Goal: Transaction & Acquisition: Purchase product/service

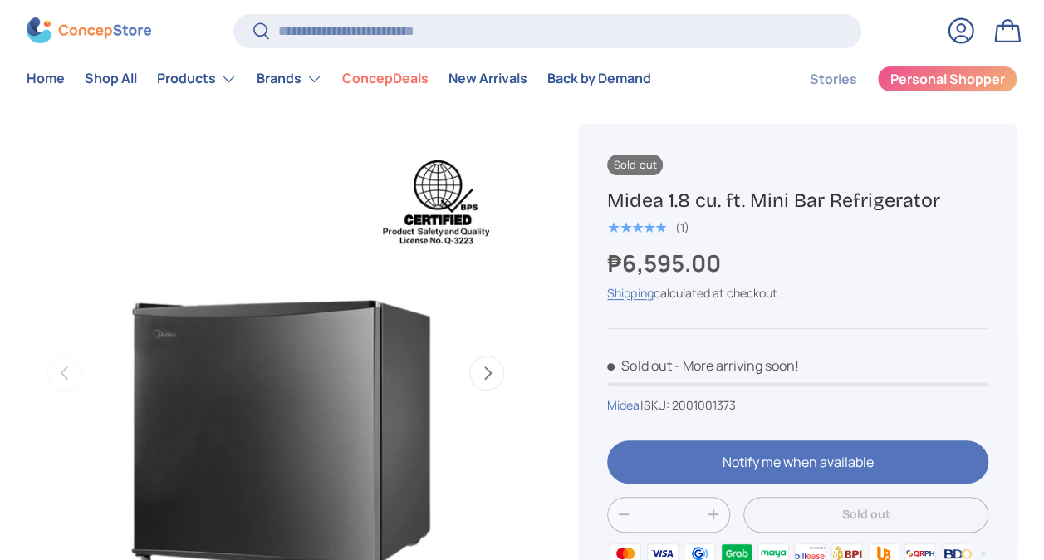
scroll to position [166, 0]
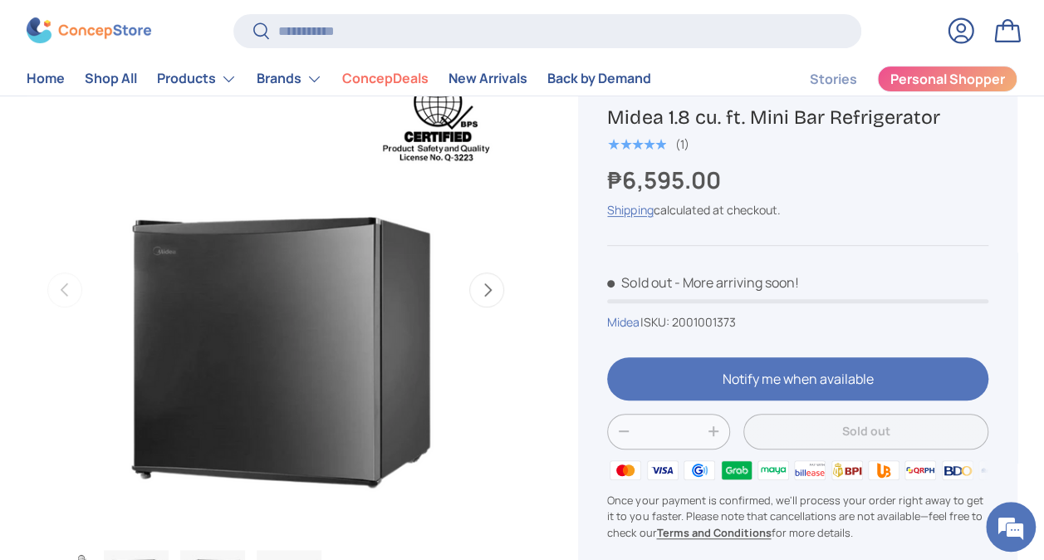
click at [487, 298] on button "Next" at bounding box center [486, 289] width 35 height 35
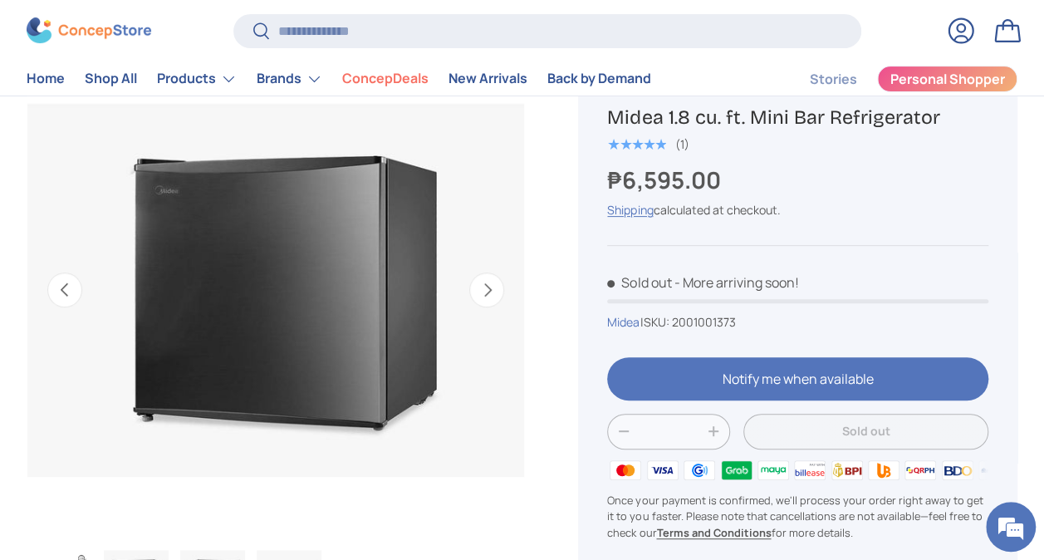
click at [487, 298] on button "Next" at bounding box center [486, 289] width 35 height 35
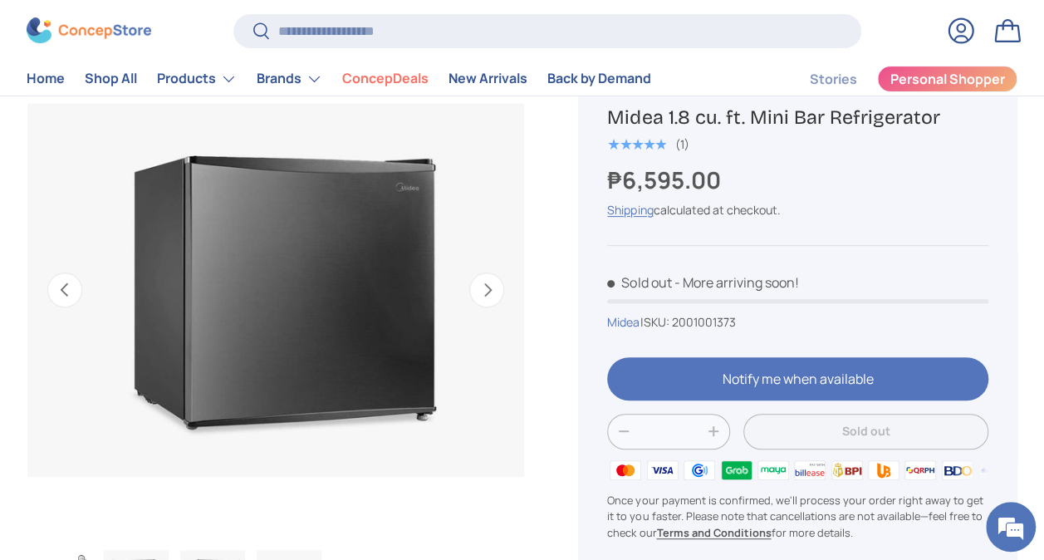
click at [487, 298] on button "Next" at bounding box center [486, 289] width 35 height 35
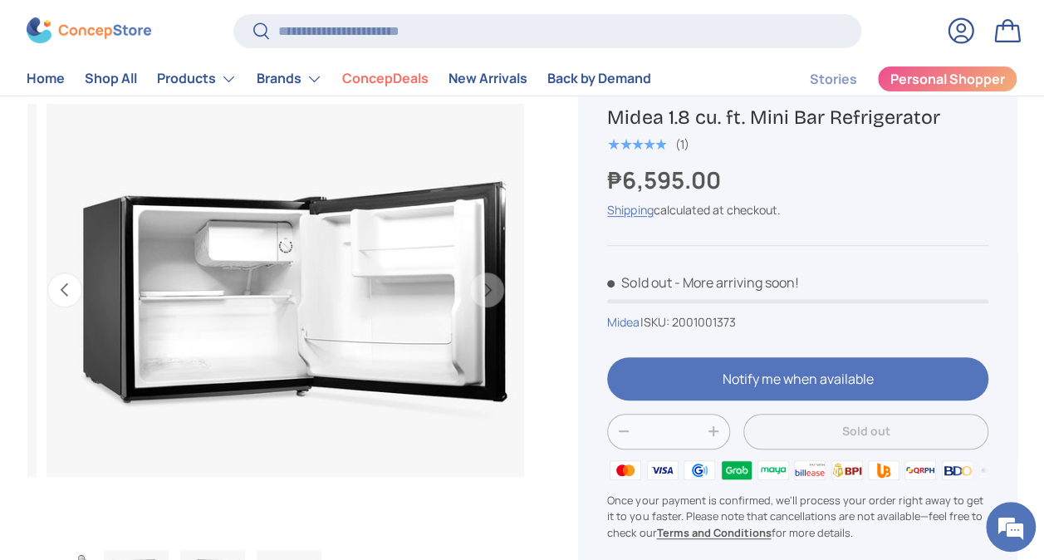
scroll to position [0, 1521]
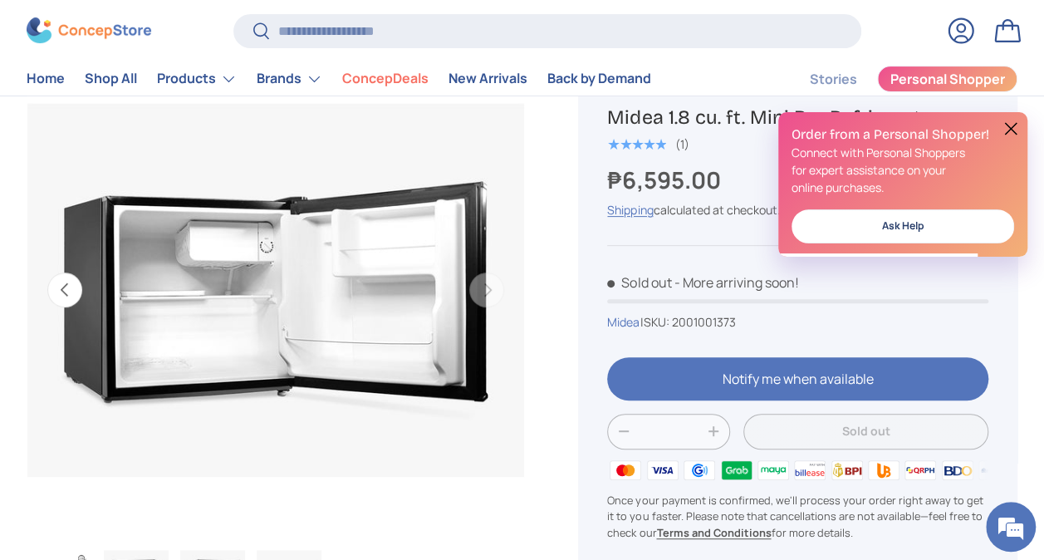
click at [61, 284] on button "Previous" at bounding box center [64, 289] width 35 height 35
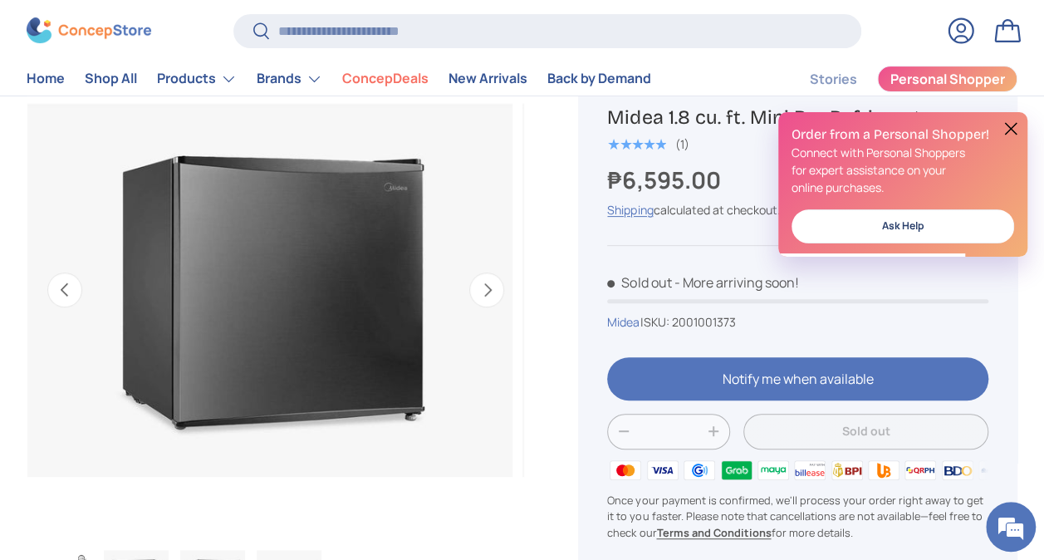
click at [61, 284] on button "Previous" at bounding box center [64, 289] width 35 height 35
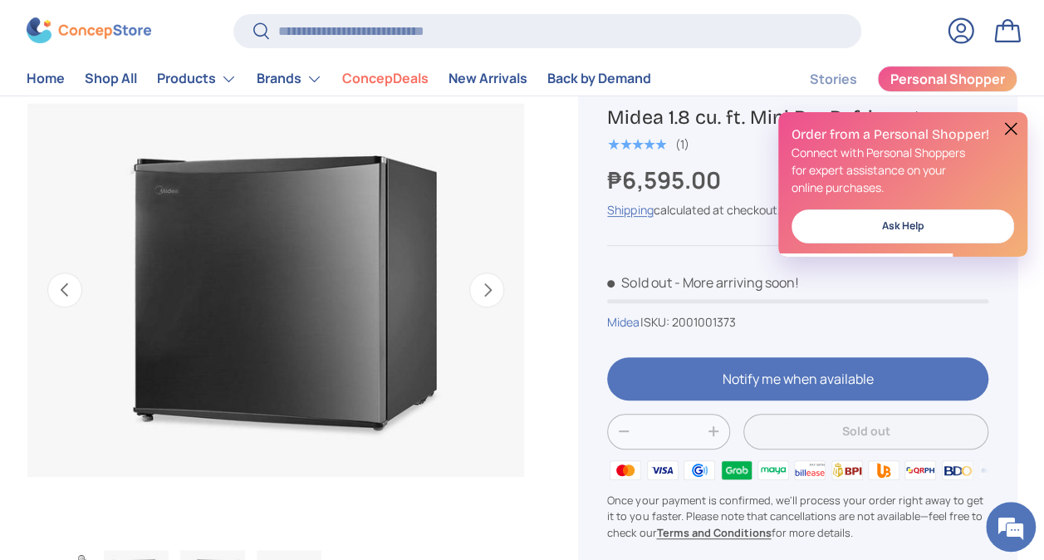
click at [61, 284] on button "Previous" at bounding box center [64, 289] width 35 height 35
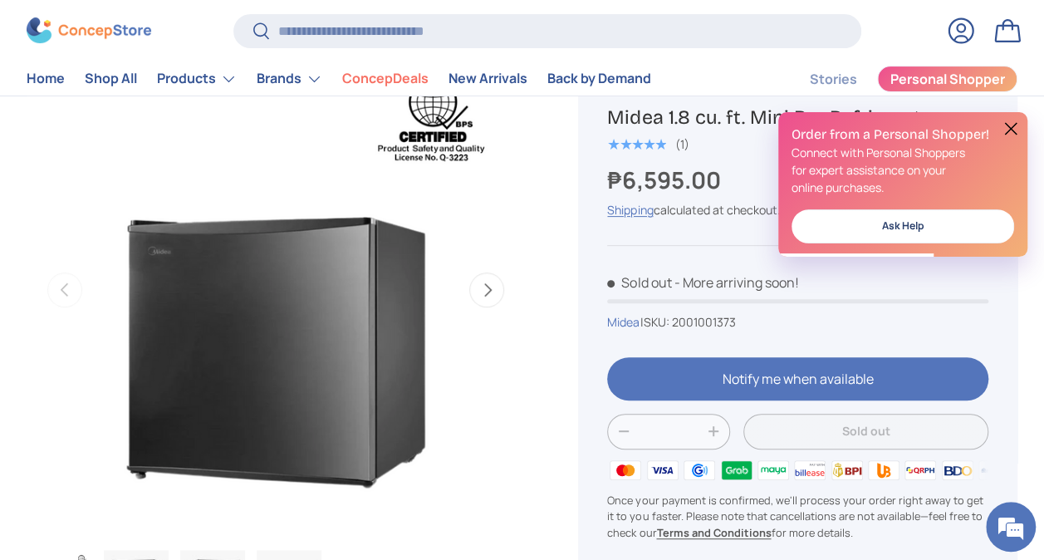
scroll to position [0, 0]
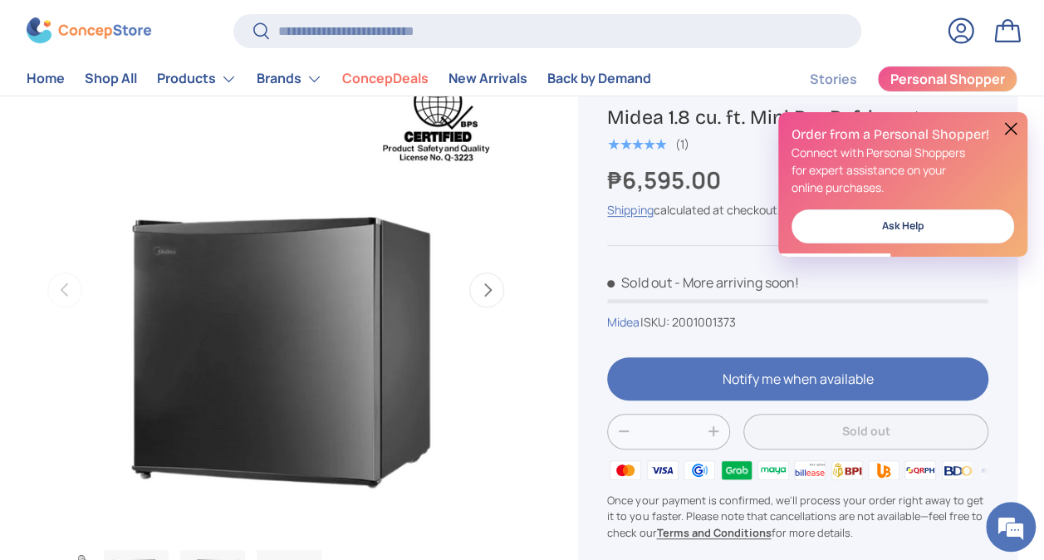
click at [1007, 137] on button at bounding box center [1011, 129] width 20 height 20
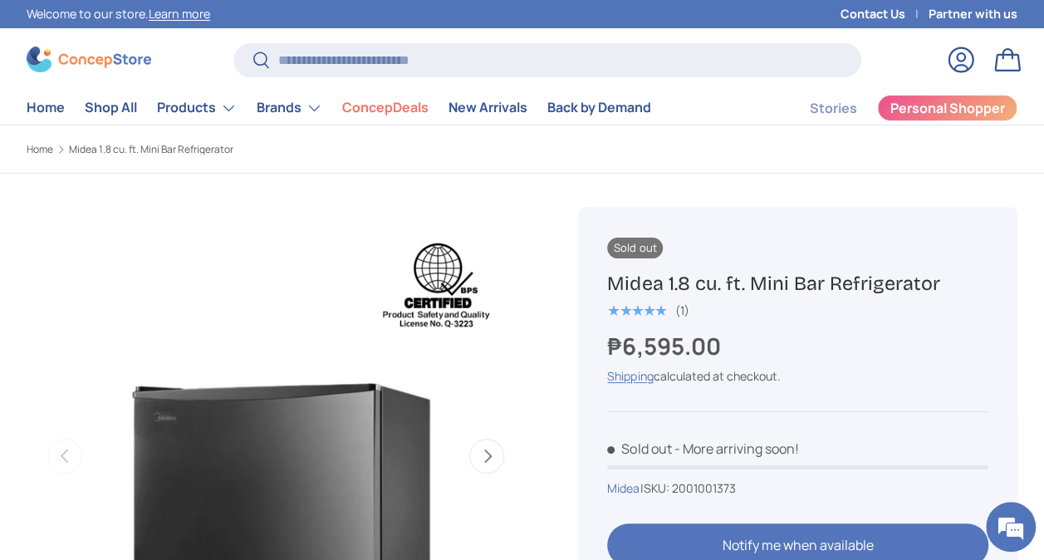
drag, startPoint x: 608, startPoint y: 284, endPoint x: 940, endPoint y: 282, distance: 332.2
click at [940, 282] on h1 "Midea 1.8 cu. ft. Mini Bar Refrigerator" at bounding box center [797, 283] width 381 height 25
drag, startPoint x: 940, startPoint y: 282, endPoint x: 879, endPoint y: 277, distance: 61.7
